Goal: Information Seeking & Learning: Find specific page/section

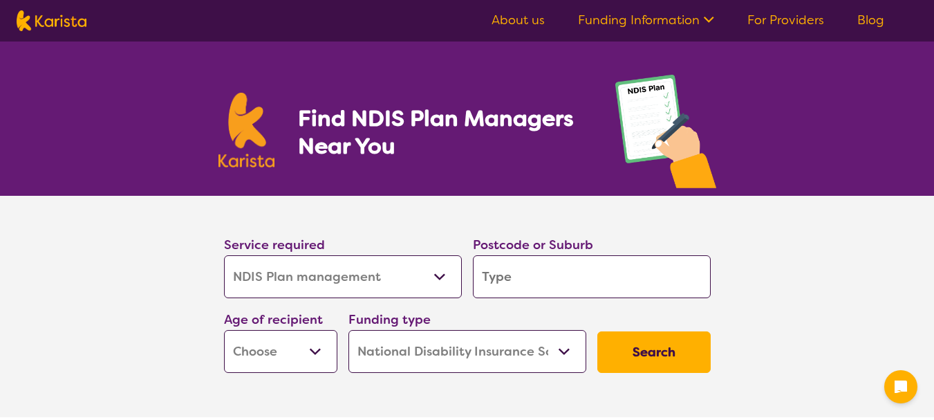
select select "NDIS Plan management"
select select "NDIS"
select select "NDIS Plan management"
select select "NDIS"
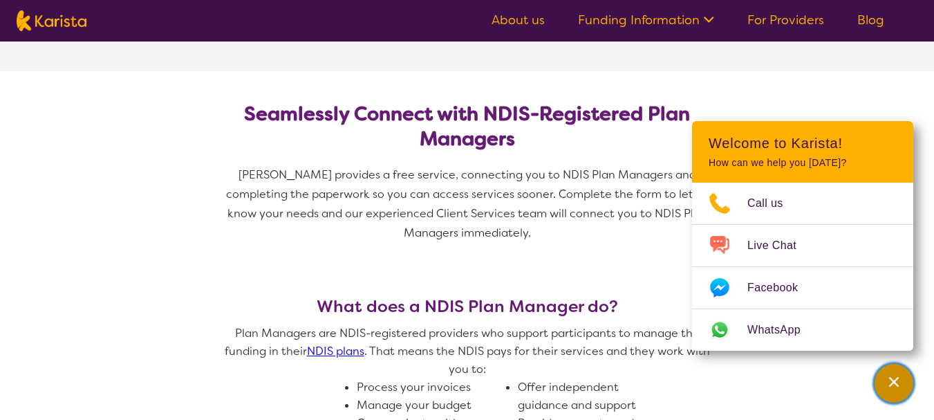
click at [885, 385] on div "Channel Menu" at bounding box center [894, 383] width 28 height 30
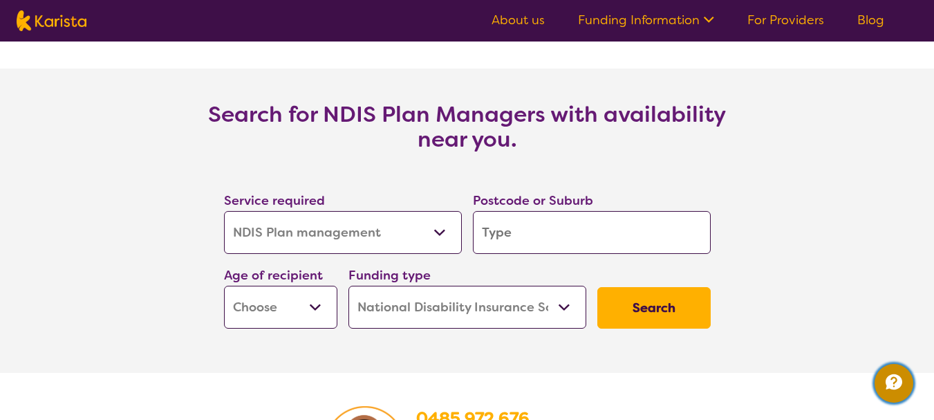
scroll to position [2213, 0]
click at [496, 237] on input "search" at bounding box center [592, 233] width 238 height 43
type input "2"
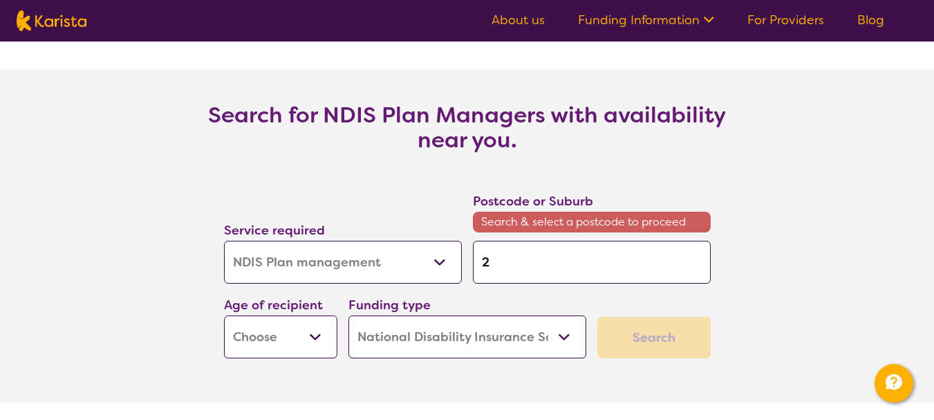
type input "28"
type input "283"
type input "2834"
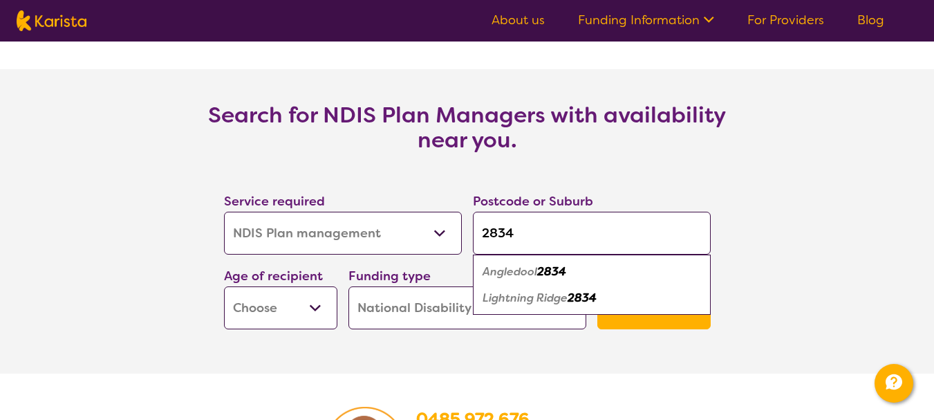
type input "2834"
click at [525, 297] on em "Lightning Ridge" at bounding box center [525, 297] width 85 height 15
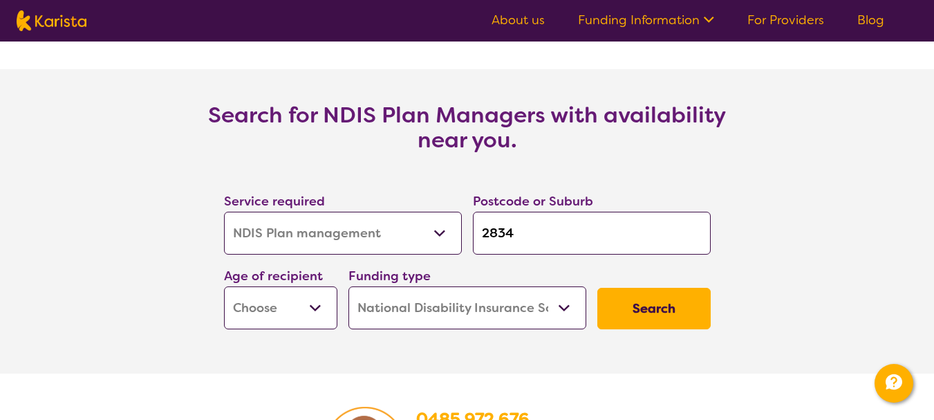
click at [277, 319] on select "Early Childhood - 0 to 9 Child - 10 to 11 Adolescent - 12 to 17 Adult - 18 to 6…" at bounding box center [280, 307] width 113 height 43
select select "AD"
click at [224, 287] on select "Early Childhood - 0 to 9 Child - 10 to 11 Adolescent - 12 to 17 Adult - 18 to 6…" at bounding box center [280, 307] width 113 height 43
select select "AD"
click at [400, 304] on select "Home Care Package (HCP) National Disability Insurance Scheme (NDIS) I don't know" at bounding box center [468, 307] width 238 height 43
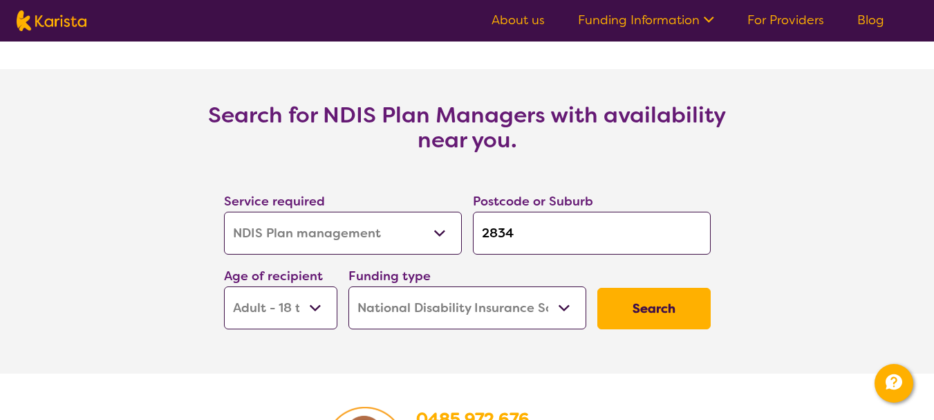
click at [400, 304] on select "Home Care Package (HCP) National Disability Insurance Scheme (NDIS) I don't know" at bounding box center [468, 307] width 238 height 43
click at [651, 308] on button "Search" at bounding box center [653, 308] width 113 height 41
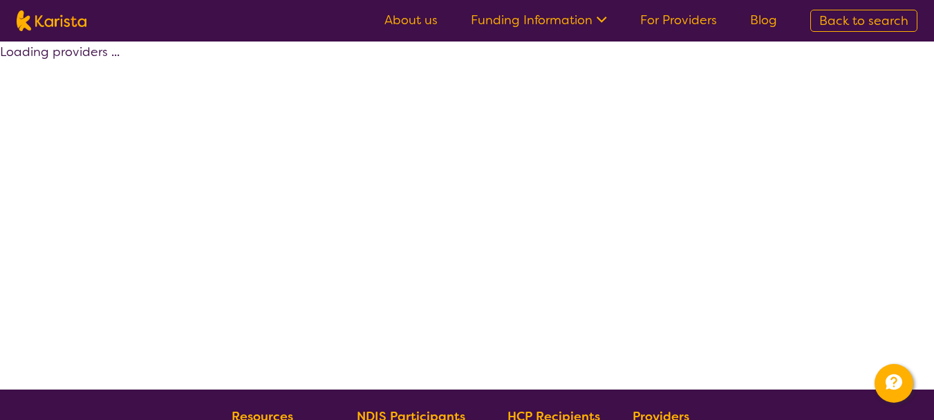
select select "by_score"
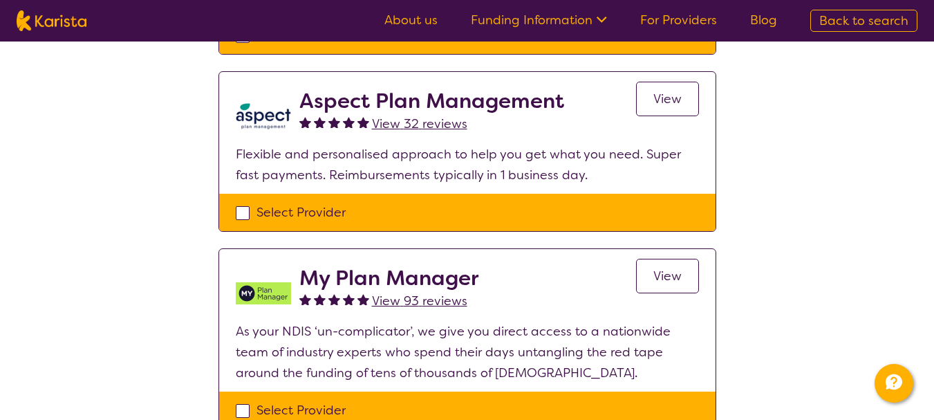
scroll to position [484, 0]
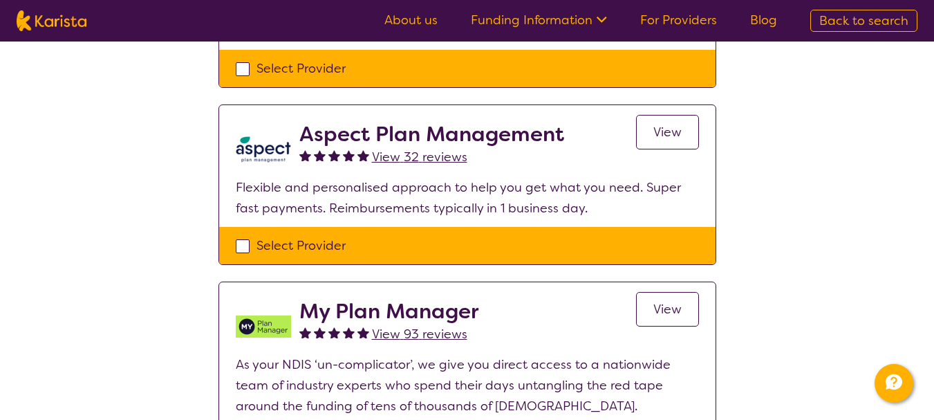
click at [658, 136] on span "View" at bounding box center [668, 132] width 28 height 17
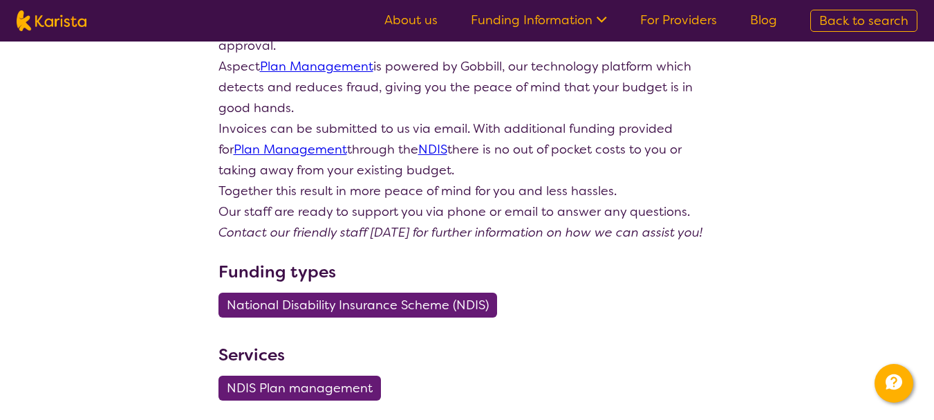
scroll to position [415, 0]
select select "by_score"
